Goal: Task Accomplishment & Management: Manage account settings

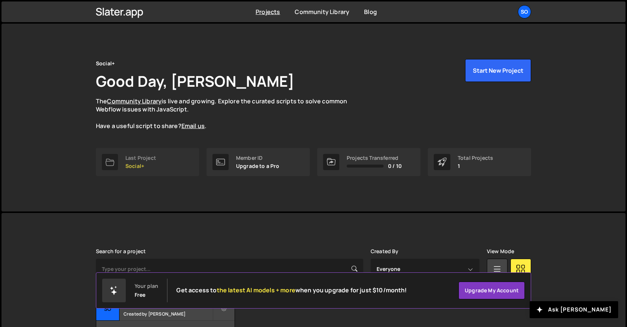
click at [154, 164] on p "Social+" at bounding box center [140, 166] width 31 height 6
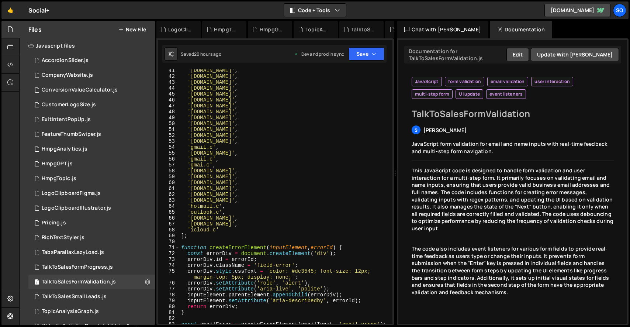
scroll to position [281, 0]
click at [221, 222] on div "'proton.me' , 'mail.ru' , 'email.com' , 'e-mail.com' , 'mailinator.com' , 'test…" at bounding box center [285, 199] width 210 height 266
paste textarea "email-temp.com"
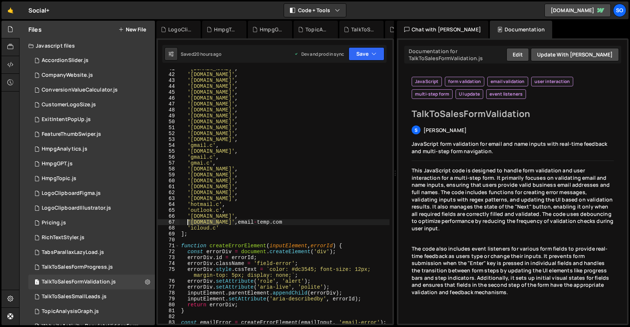
drag, startPoint x: 219, startPoint y: 221, endPoint x: 187, endPoint y: 221, distance: 31.0
click at [187, 221] on div "'proton.me' , 'mail.ru' , 'email.com' , 'e-mail.com' , 'mailinator.com' , 'test…" at bounding box center [285, 199] width 210 height 266
click at [220, 222] on div "'proton.me' , 'mail.ru' , 'email.com' , 'e-mail.com' , 'mailinator.com' , 'test…" at bounding box center [285, 196] width 210 height 254
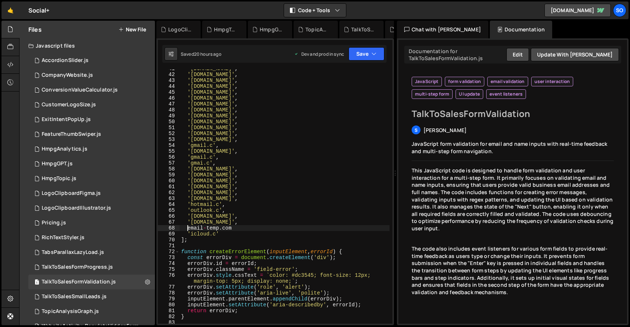
scroll to position [0, 0]
paste textarea "'163.com',"
drag, startPoint x: 262, startPoint y: 228, endPoint x: 220, endPoint y: 227, distance: 41.3
click at [220, 227] on div "'proton.me' , 'mail.ru' , 'email.com' , 'e-mail.com' , 'mailinator.com' , 'test…" at bounding box center [285, 199] width 210 height 266
paste textarea "email-temp"
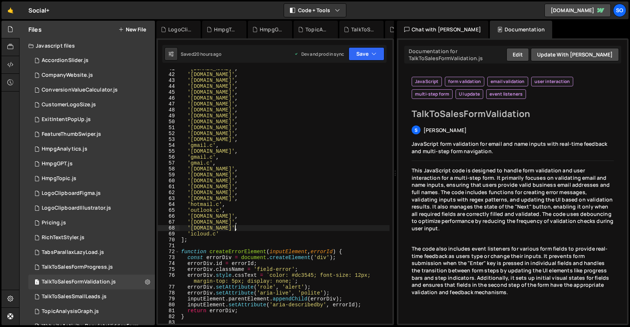
click at [235, 237] on div "'proton.me' , 'mail.ru' , 'email.com' , 'e-mail.com' , 'mailinator.com' , 'test…" at bounding box center [285, 199] width 210 height 266
type textarea "];"
click at [373, 57] on icon "button" at bounding box center [374, 53] width 5 height 7
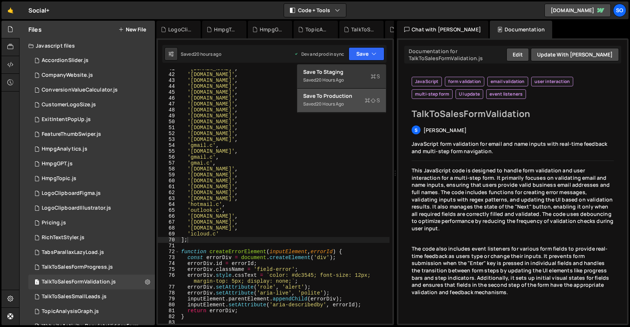
click at [348, 97] on div "Save to Production S" at bounding box center [341, 95] width 77 height 7
